Goal: Information Seeking & Learning: Learn about a topic

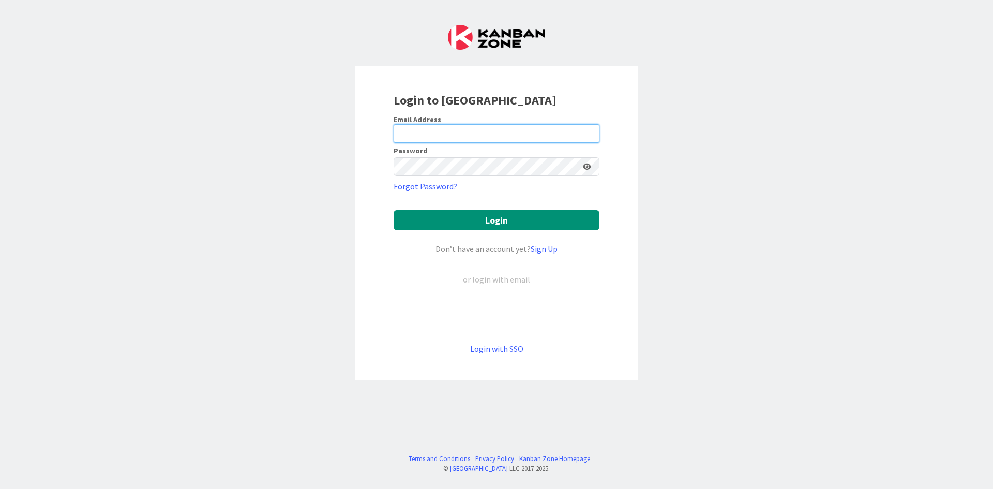
click at [430, 136] on input "email" at bounding box center [497, 133] width 206 height 19
type input "[PERSON_NAME][EMAIL_ADDRESS][DOMAIN_NAME]"
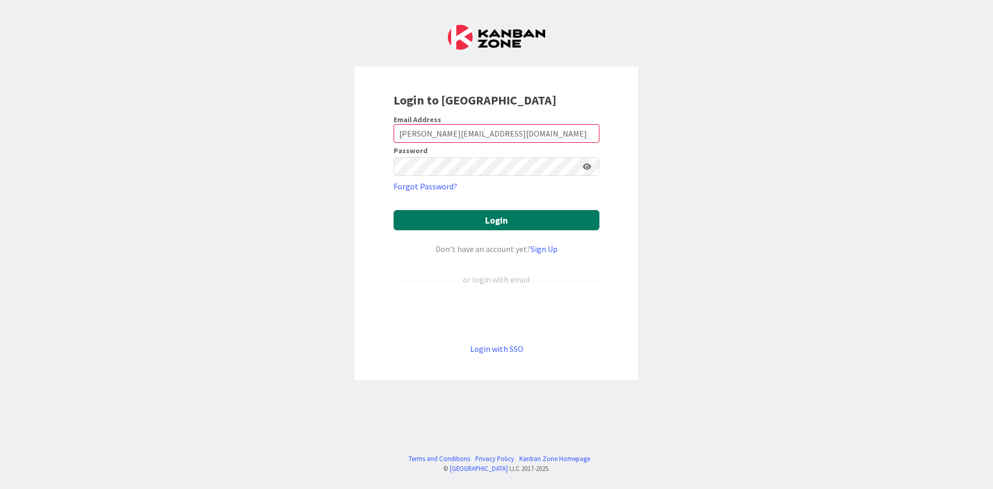
click at [418, 217] on button "Login" at bounding box center [497, 220] width 206 height 20
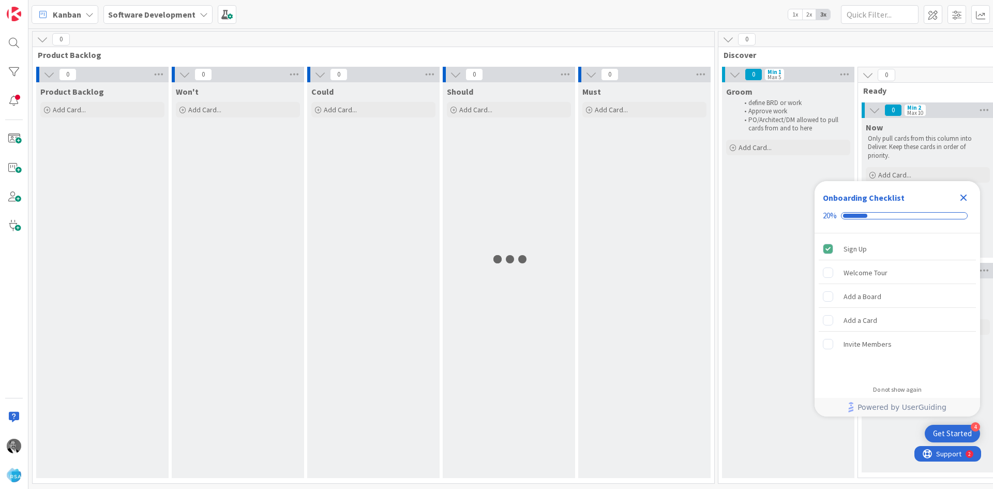
click at [960, 197] on icon "Close Checklist" at bounding box center [964, 197] width 12 height 12
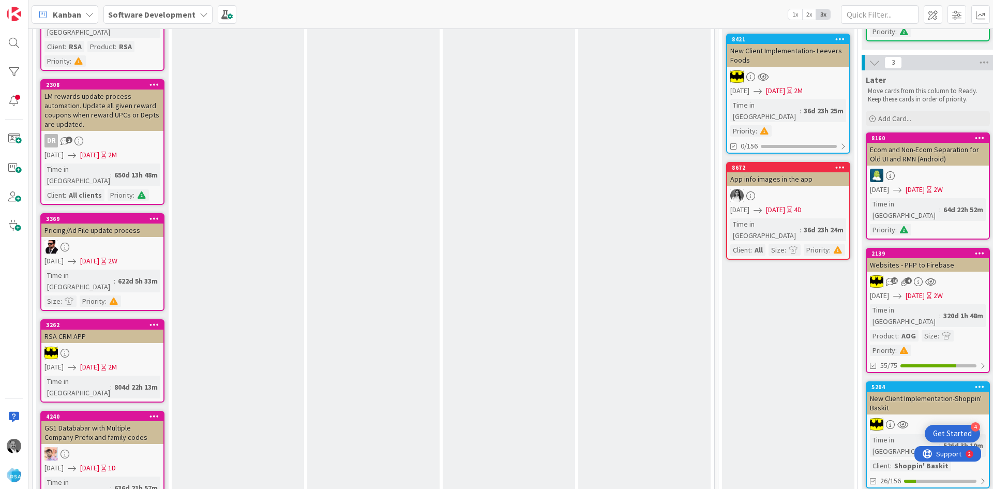
scroll to position [724, 0]
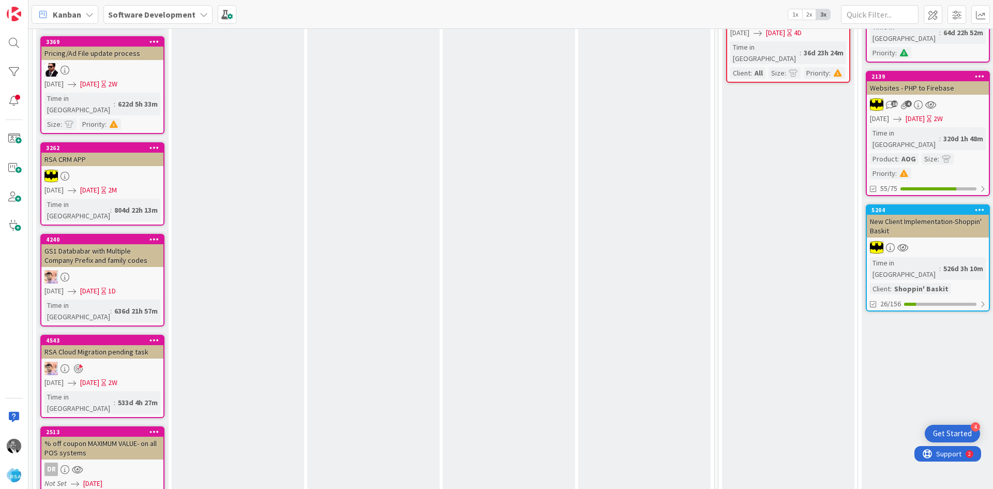
click at [113, 437] on div "% off coupon MAXIMUM VALUE- on all POS systems" at bounding box center [102, 448] width 122 height 23
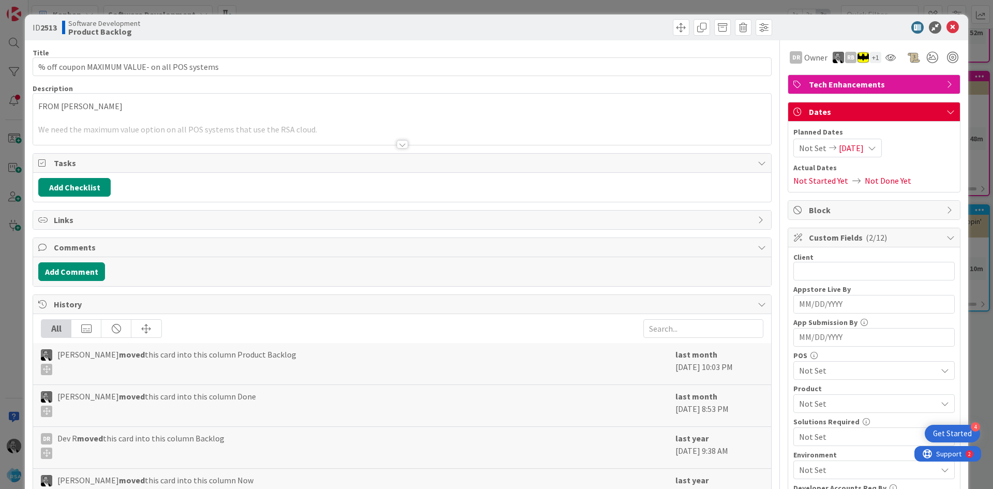
click at [402, 147] on div at bounding box center [402, 144] width 11 height 8
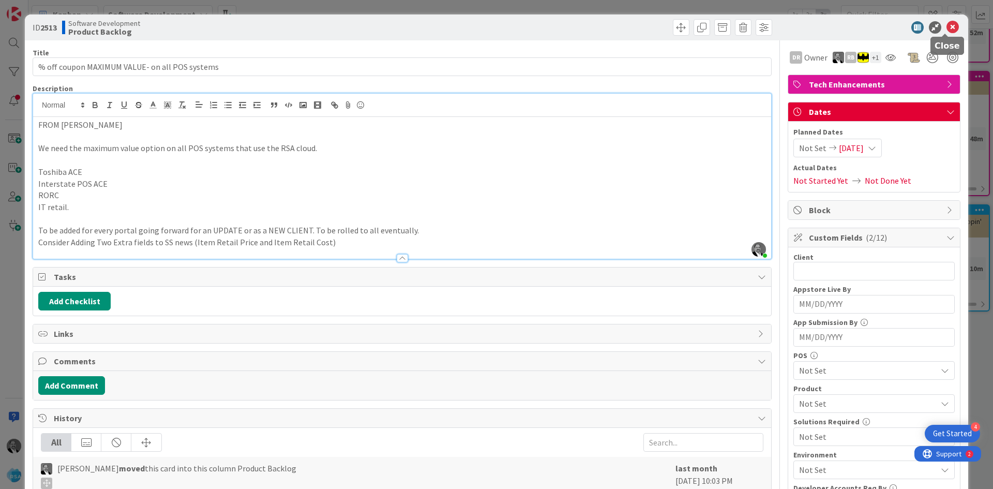
click at [947, 23] on icon at bounding box center [953, 27] width 12 height 12
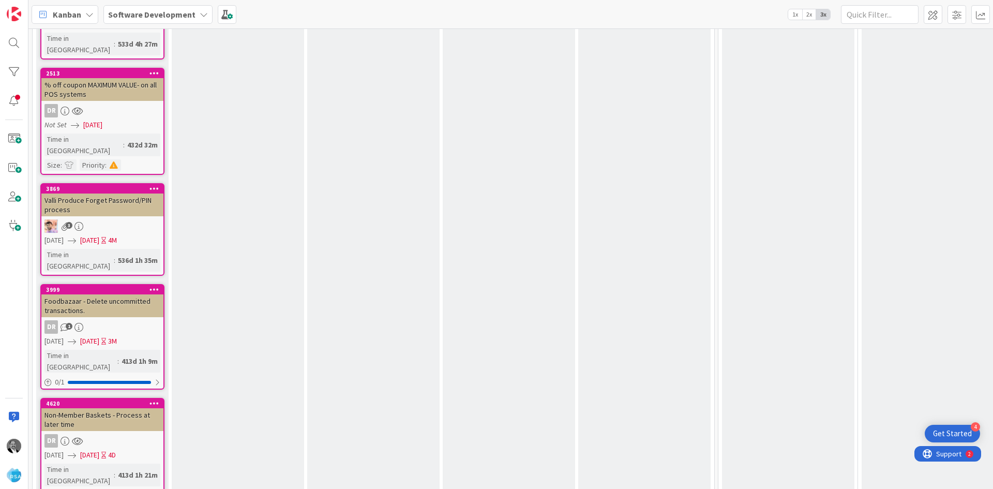
scroll to position [931, 0]
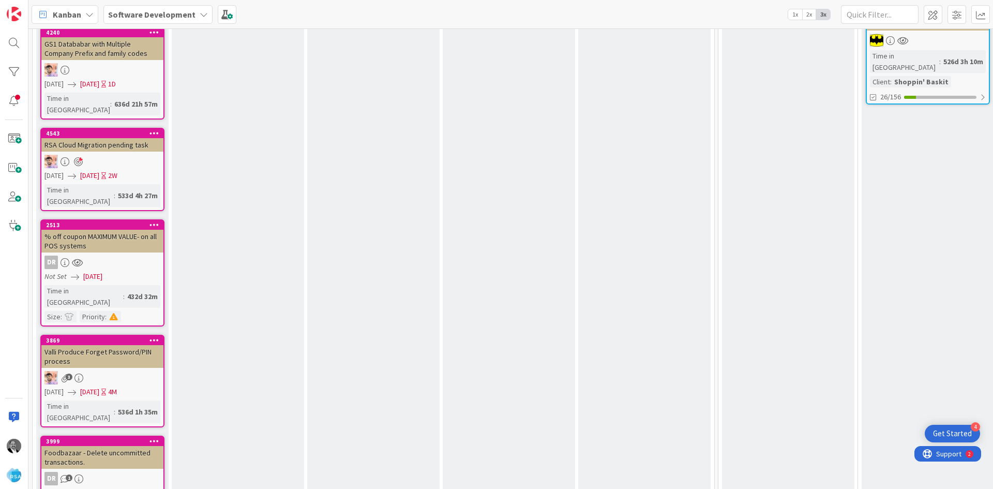
click at [91, 345] on div "Valli Produce Forget Password/PIN process" at bounding box center [102, 356] width 122 height 23
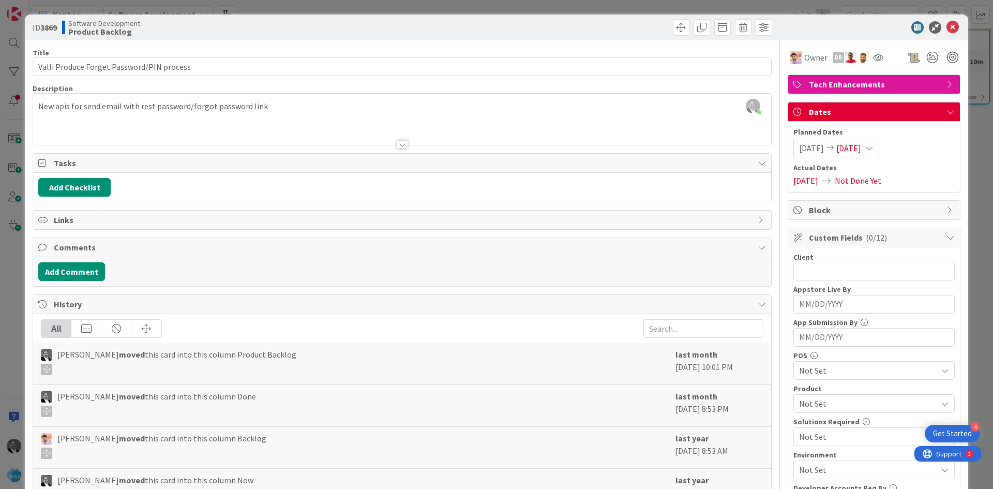
click at [400, 145] on div at bounding box center [402, 144] width 11 height 8
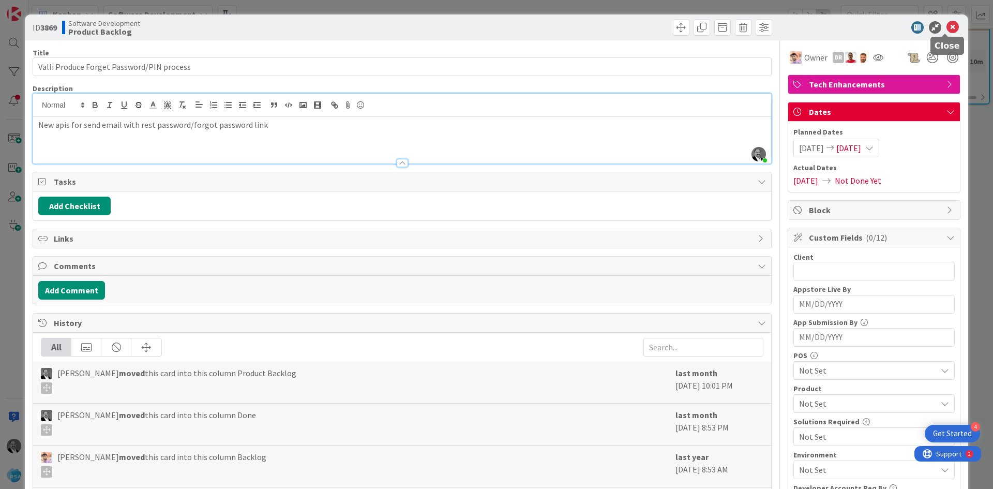
click at [947, 25] on icon at bounding box center [953, 27] width 12 height 12
